Goal: Find contact information: Find contact information

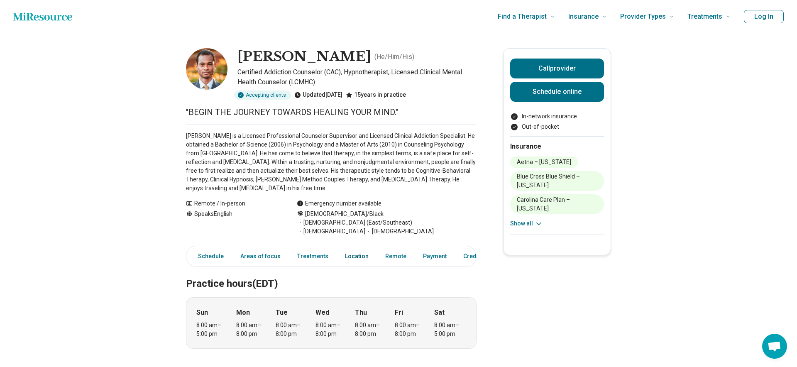
click at [352, 249] on link "Location" at bounding box center [357, 256] width 34 height 17
drag, startPoint x: 719, startPoint y: 78, endPoint x: 662, endPoint y: 77, distance: 56.9
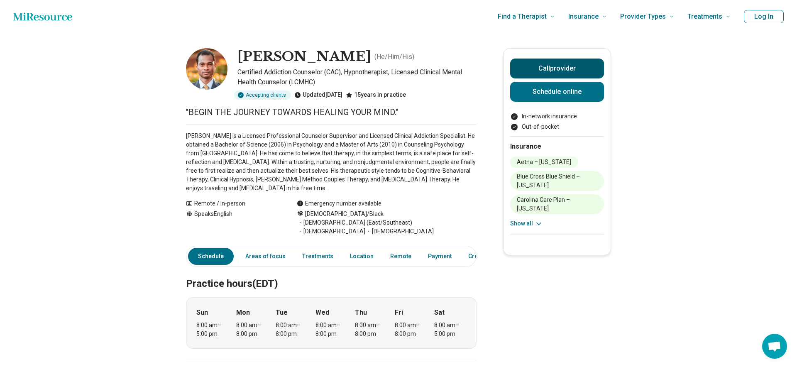
click at [566, 68] on button "Call provider" at bounding box center [557, 69] width 94 height 20
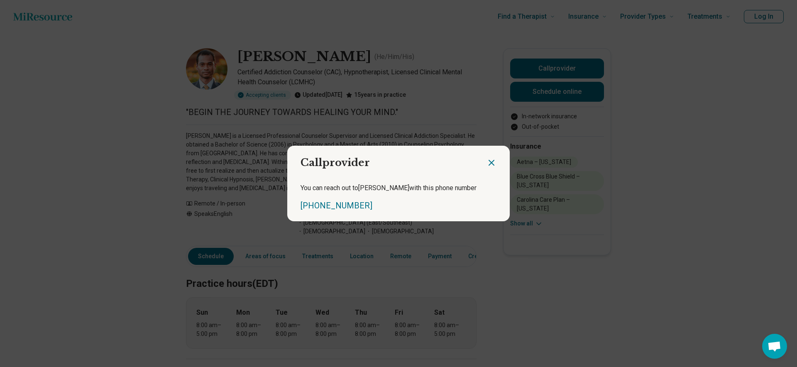
click at [492, 163] on icon "Close dialog" at bounding box center [491, 163] width 10 height 10
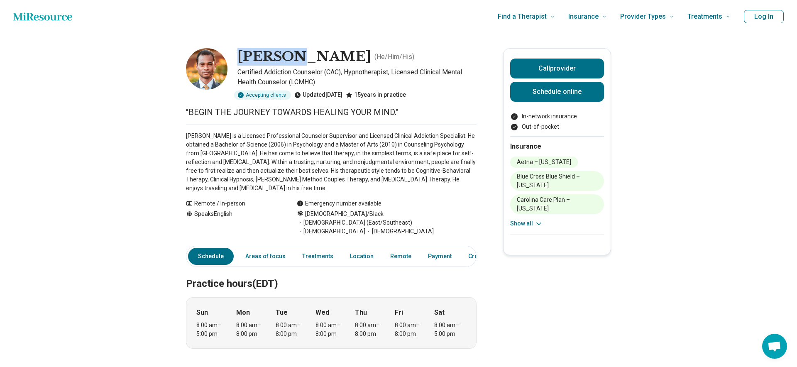
drag, startPoint x: 238, startPoint y: 54, endPoint x: 291, endPoint y: 55, distance: 53.6
click at [291, 55] on h1 "[PERSON_NAME]" at bounding box center [304, 56] width 134 height 17
copy h1 "[PERSON_NAME]"
click at [296, 54] on h1 "[PERSON_NAME]" at bounding box center [304, 56] width 134 height 17
drag, startPoint x: 293, startPoint y: 56, endPoint x: 349, endPoint y: 59, distance: 55.3
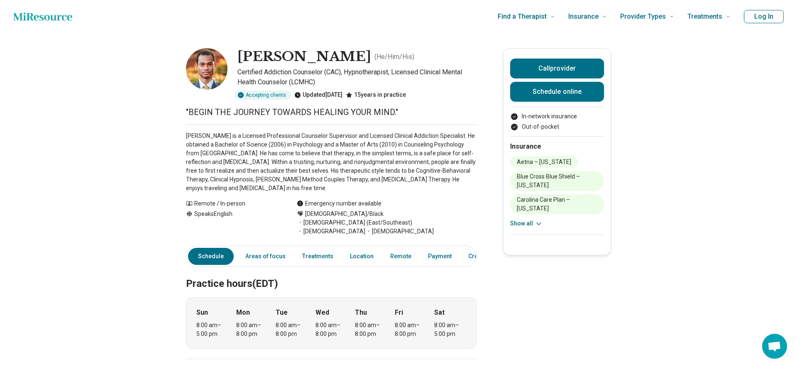
click at [349, 59] on h1 "[PERSON_NAME]" at bounding box center [304, 56] width 134 height 17
copy h1 "[PERSON_NAME]"
click at [546, 63] on button "Call provider" at bounding box center [557, 69] width 94 height 20
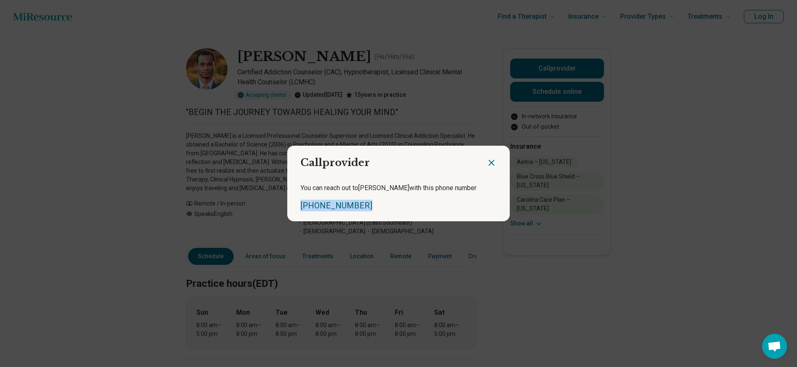
drag, startPoint x: 365, startPoint y: 206, endPoint x: 301, endPoint y: 205, distance: 63.9
click at [301, 205] on div "[PHONE_NUMBER]" at bounding box center [399, 206] width 196 height 12
copy link "[PHONE_NUMBER]"
click at [491, 161] on icon "Close dialog" at bounding box center [491, 163] width 10 height 10
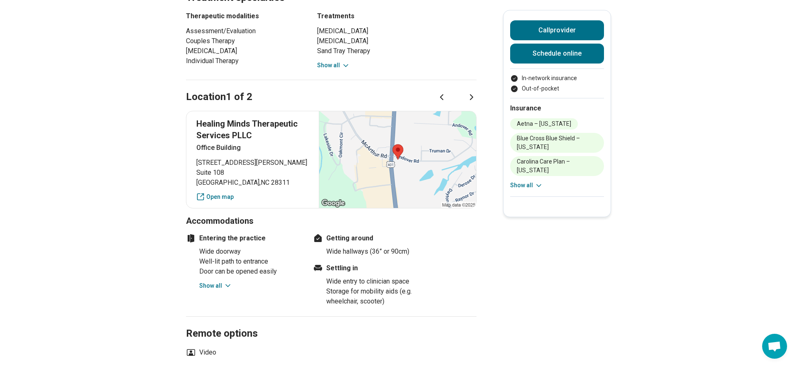
scroll to position [535, 0]
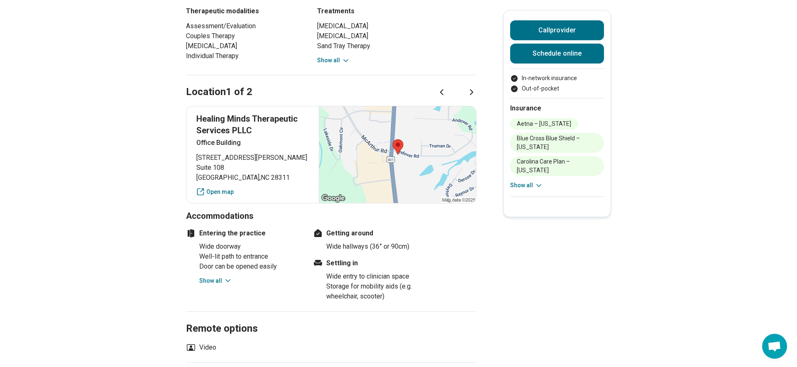
click at [199, 173] on span "[GEOGRAPHIC_DATA] , [GEOGRAPHIC_DATA]" at bounding box center [252, 178] width 112 height 10
copy span "[GEOGRAPHIC_DATA]"
click at [144, 155] on main "[PERSON_NAME] ( He/Him/His ) Certified Addiction Counselor (CAC), Hypnotherapis…" at bounding box center [398, 112] width 797 height 1228
drag, startPoint x: 195, startPoint y: 145, endPoint x: 265, endPoint y: 167, distance: 73.0
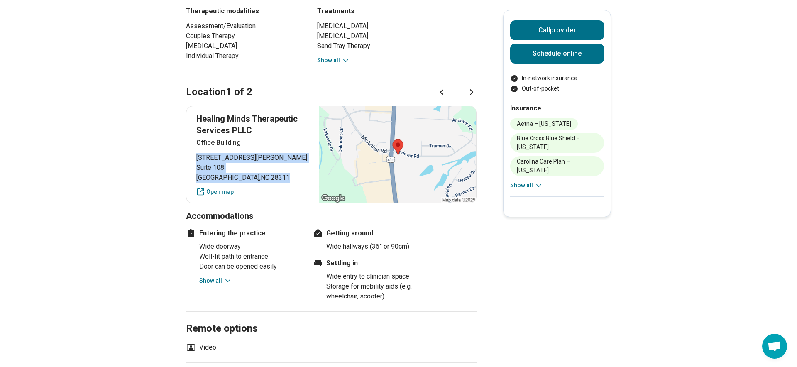
click at [265, 167] on div "Healing Minds Therapeutic Services [GEOGRAPHIC_DATA] [STREET_ADDRESS][PERSON_NA…" at bounding box center [331, 155] width 291 height 98
copy p "[STREET_ADDRESS][PERSON_NAME]"
